Goal: Task Accomplishment & Management: Manage account settings

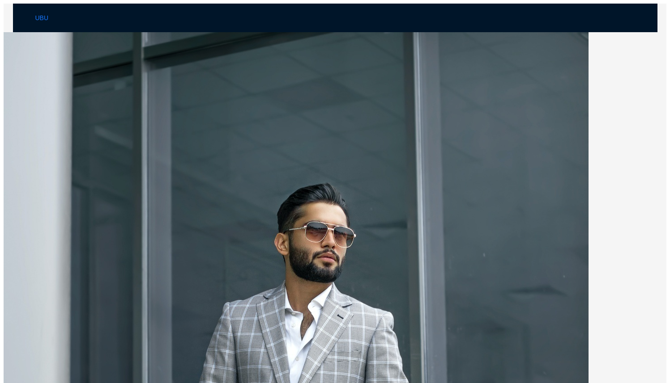
click at [58, 63] on span "Login" at bounding box center [49, 68] width 15 height 10
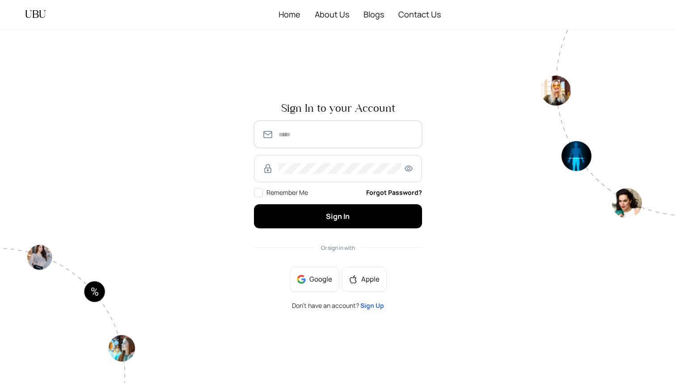
click at [303, 134] on input "text" at bounding box center [347, 134] width 136 height 11
click at [308, 134] on input "text" at bounding box center [347, 134] width 136 height 11
type input "**********"
click at [283, 191] on span "Remember Me" at bounding box center [288, 192] width 42 height 8
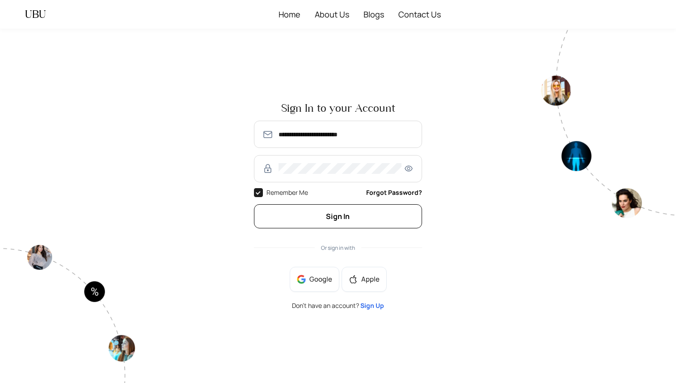
click at [321, 211] on button "Sign In" at bounding box center [338, 216] width 168 height 24
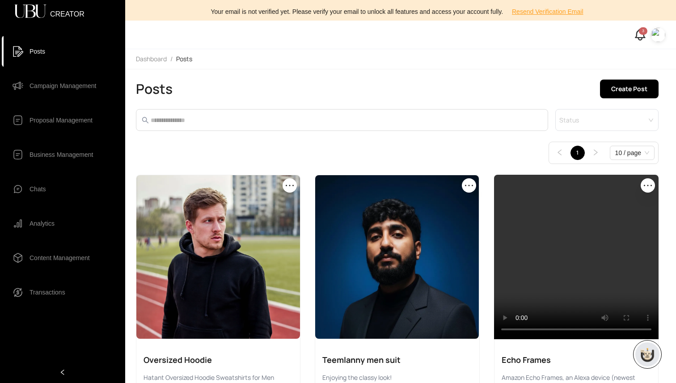
click at [658, 35] on img at bounding box center [658, 35] width 14 height 14
click at [616, 54] on span "Profile" at bounding box center [631, 53] width 54 height 10
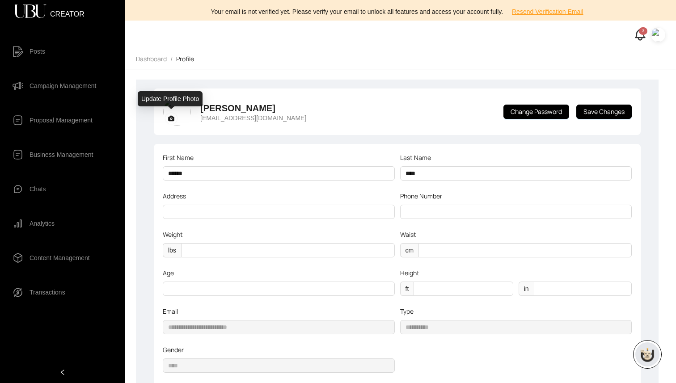
click at [174, 121] on rect at bounding box center [171, 118] width 11 height 10
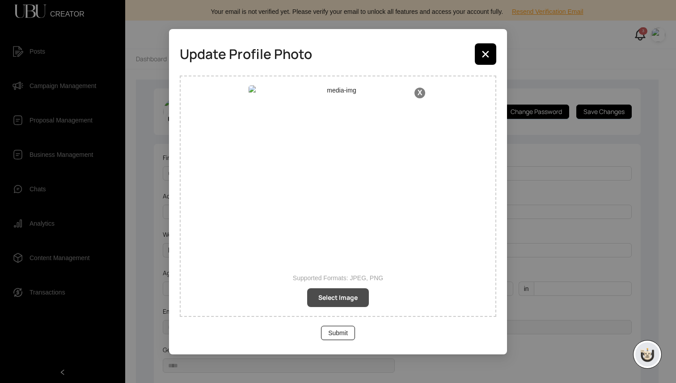
click at [340, 299] on span "Select Image" at bounding box center [338, 298] width 39 height 10
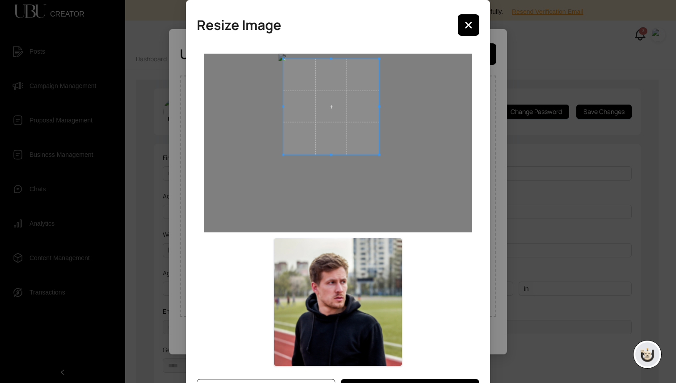
click at [349, 132] on span at bounding box center [332, 106] width 96 height 95
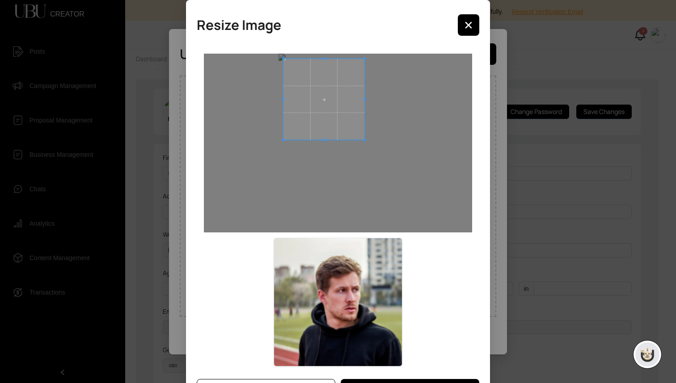
click at [361, 120] on div at bounding box center [324, 99] width 81 height 81
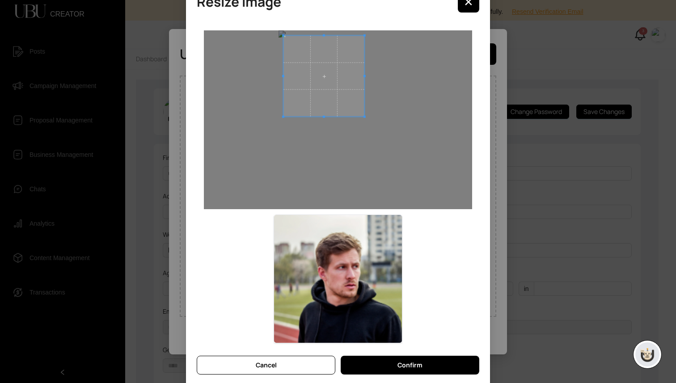
scroll to position [29, 0]
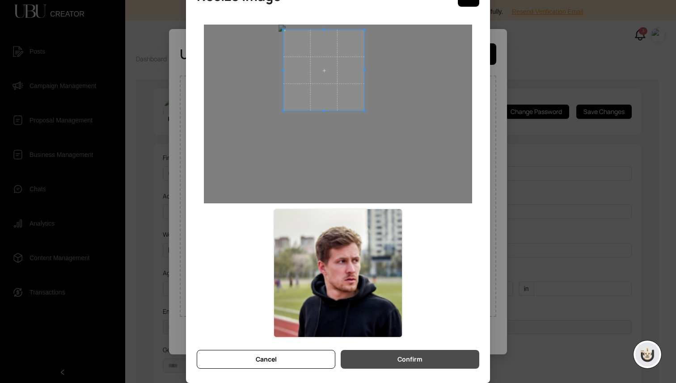
click at [429, 364] on button "Confirm" at bounding box center [410, 359] width 139 height 19
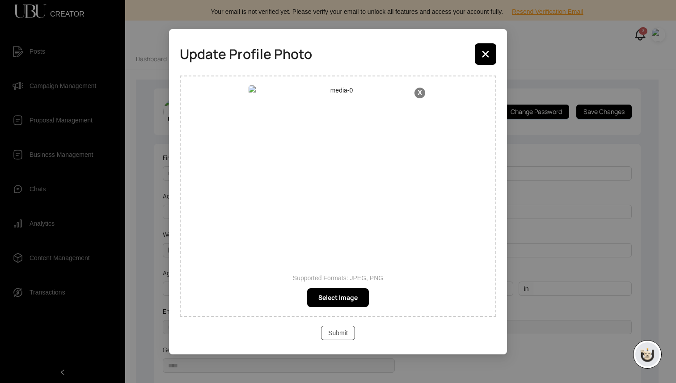
click at [346, 336] on span "Submit" at bounding box center [338, 333] width 20 height 10
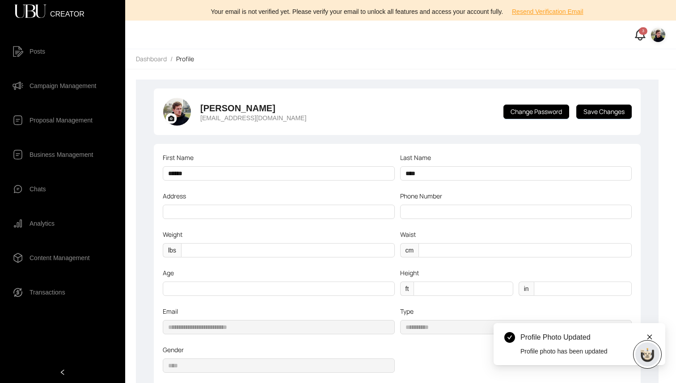
click at [360, 107] on div "Irtaza Fiaz irtaza.fiaz@codingcops.com Change Password Save Changes" at bounding box center [397, 112] width 487 height 47
click at [649, 317] on main "**********" at bounding box center [397, 292] width 523 height 424
click at [259, 101] on div "Irtaza Fiaz irtaza.fiaz@codingcops.com" at bounding box center [235, 112] width 144 height 29
